Goal: Feedback & Contribution: Submit feedback/report problem

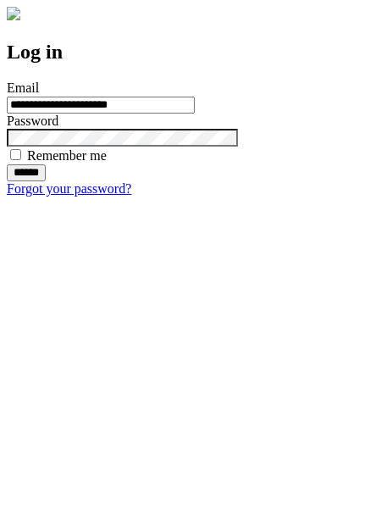
type input "**********"
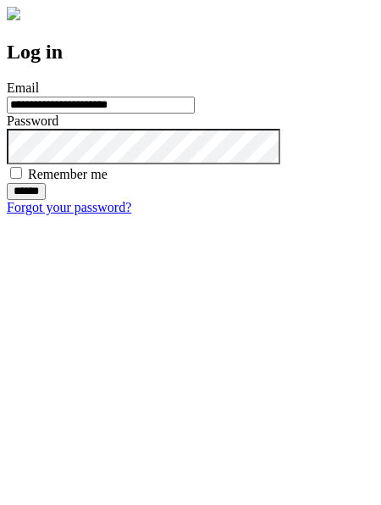
click at [46, 200] on input "******" at bounding box center [26, 191] width 39 height 17
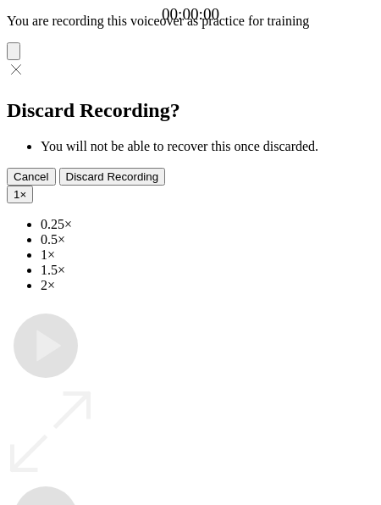
type input "**********"
